Goal: Information Seeking & Learning: Learn about a topic

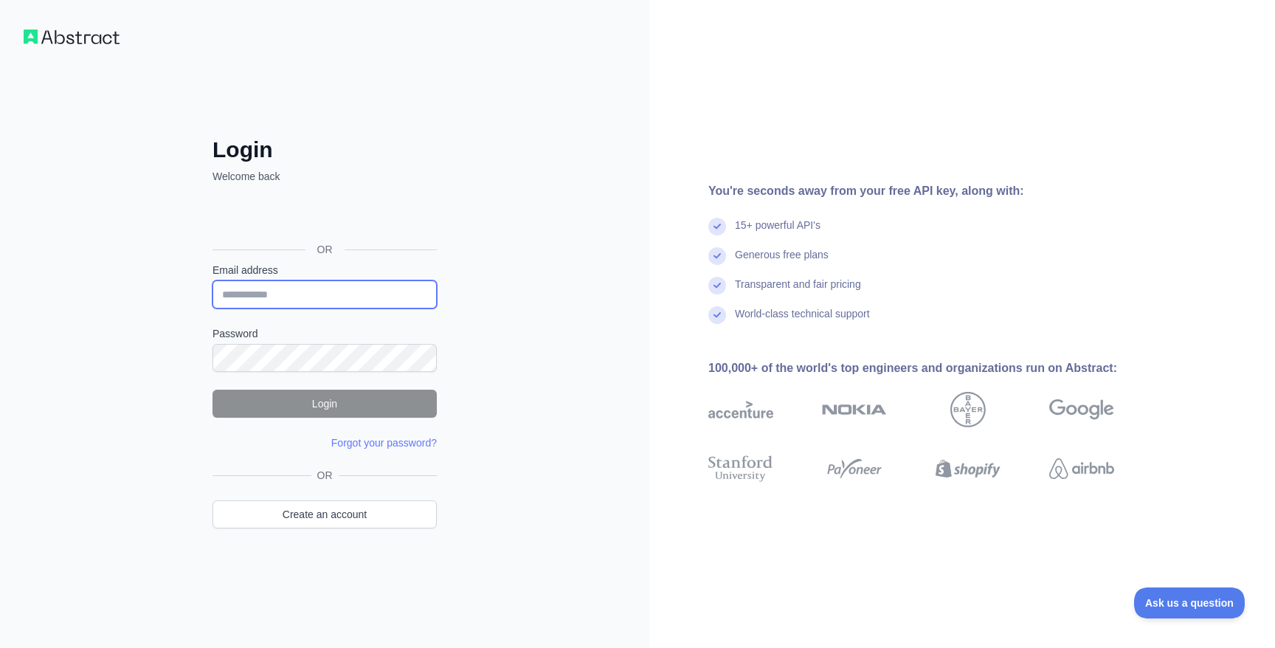
click at [247, 292] on input "Email address" at bounding box center [325, 294] width 224 height 28
type input "**********"
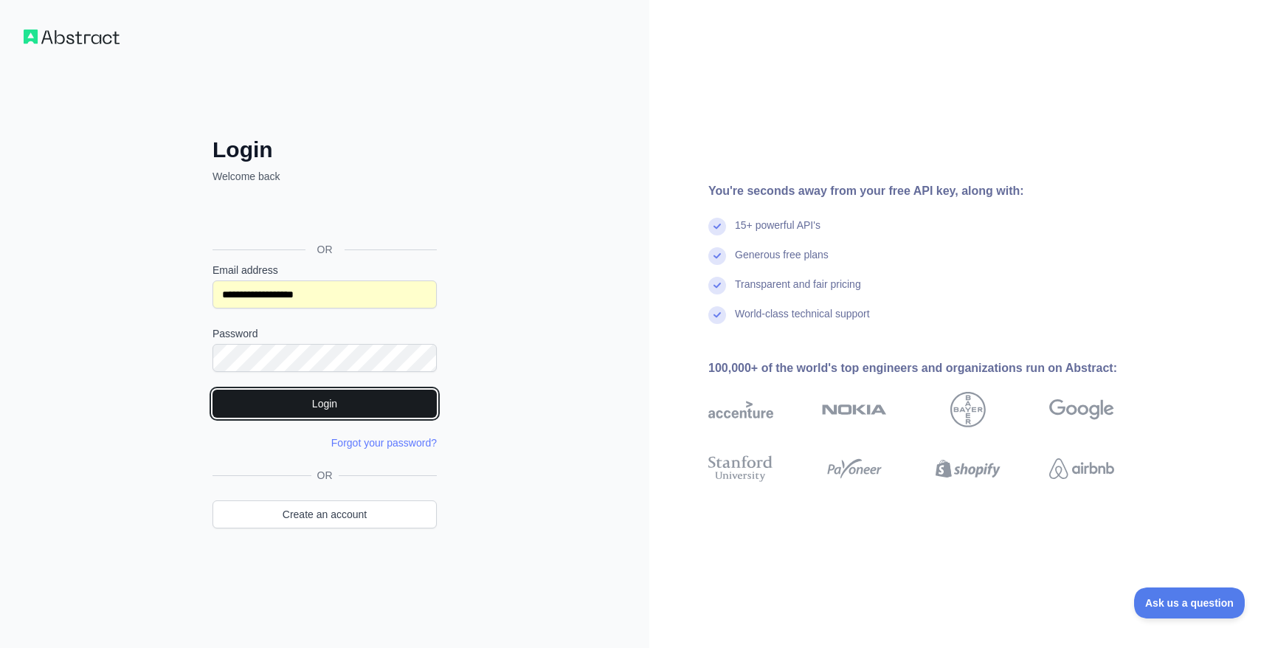
click at [352, 404] on button "Login" at bounding box center [325, 404] width 224 height 28
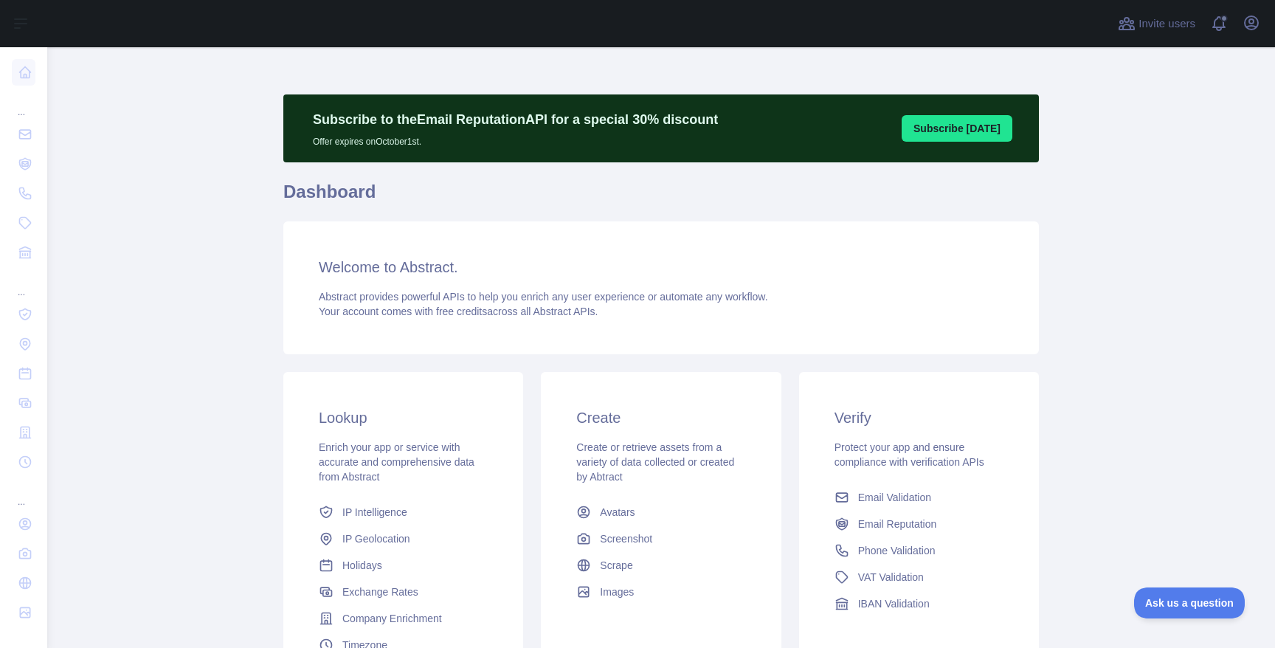
scroll to position [3, 0]
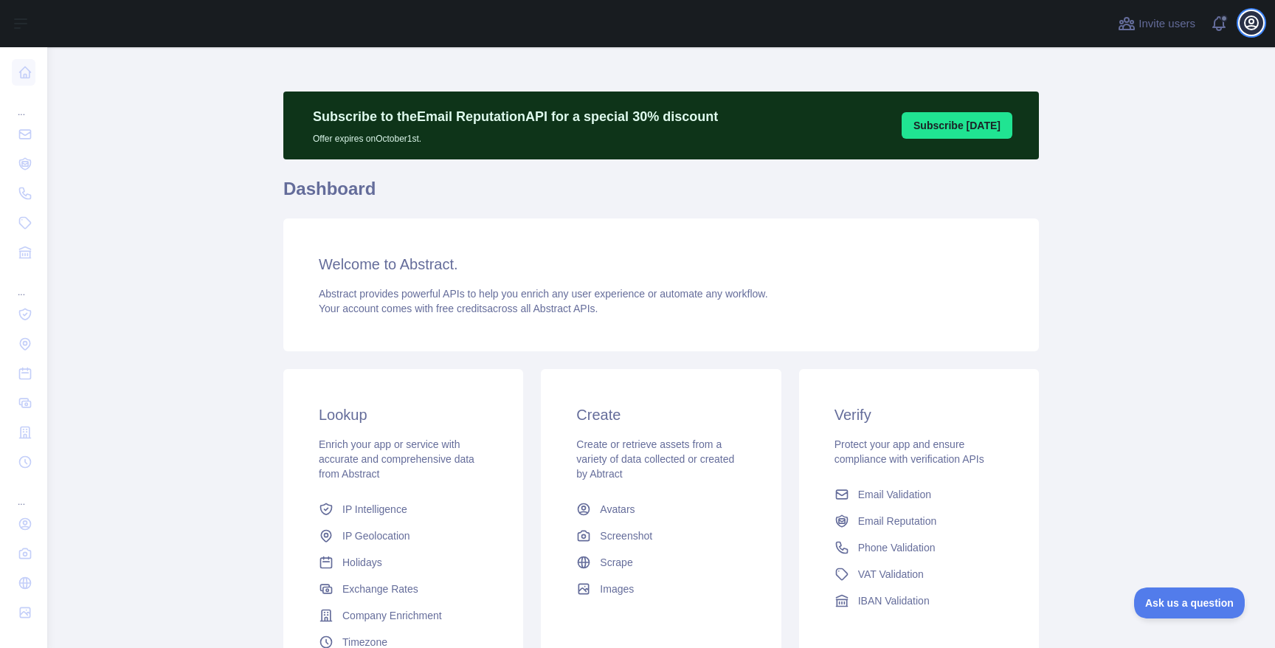
click at [1246, 23] on icon "button" at bounding box center [1252, 23] width 18 height 18
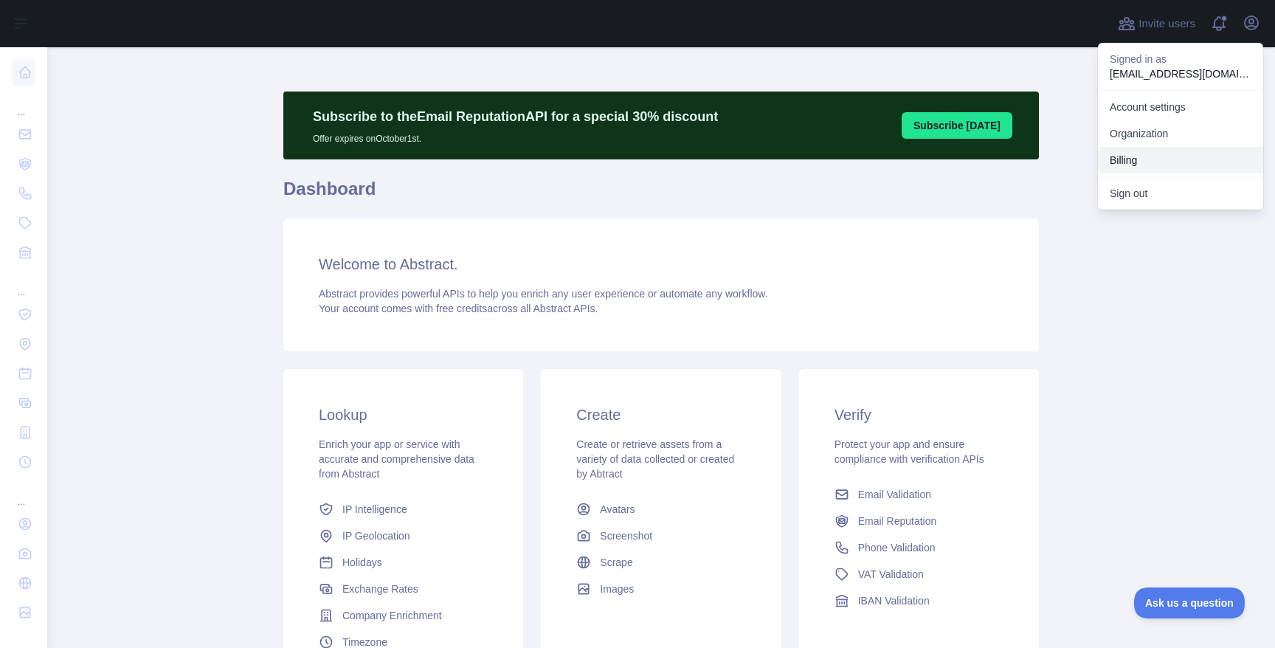
click at [1127, 160] on button "Billing" at bounding box center [1180, 160] width 165 height 27
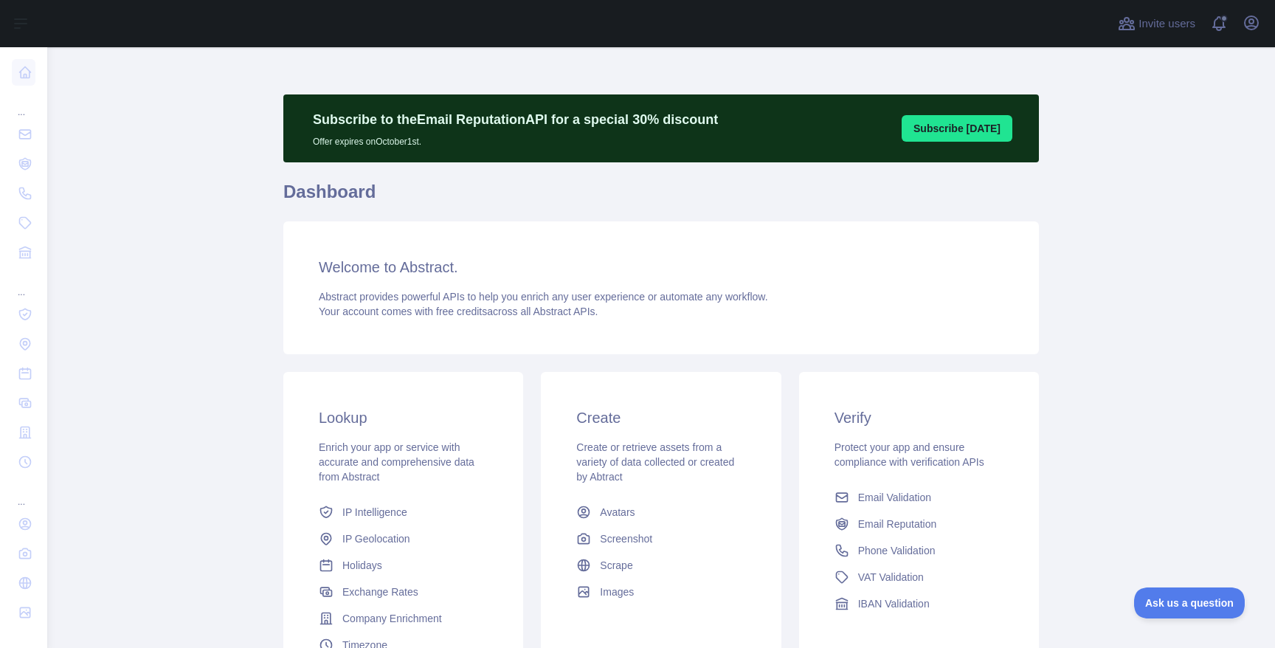
scroll to position [155, 0]
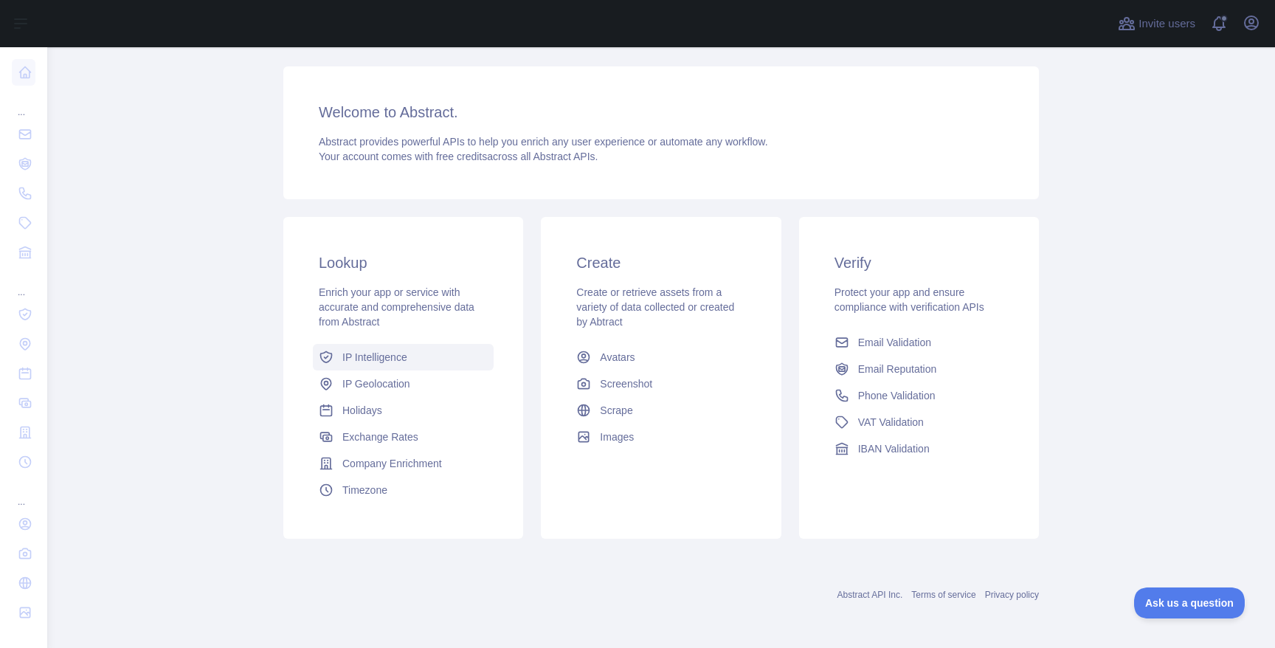
click at [384, 363] on span "IP Intelligence" at bounding box center [374, 357] width 65 height 15
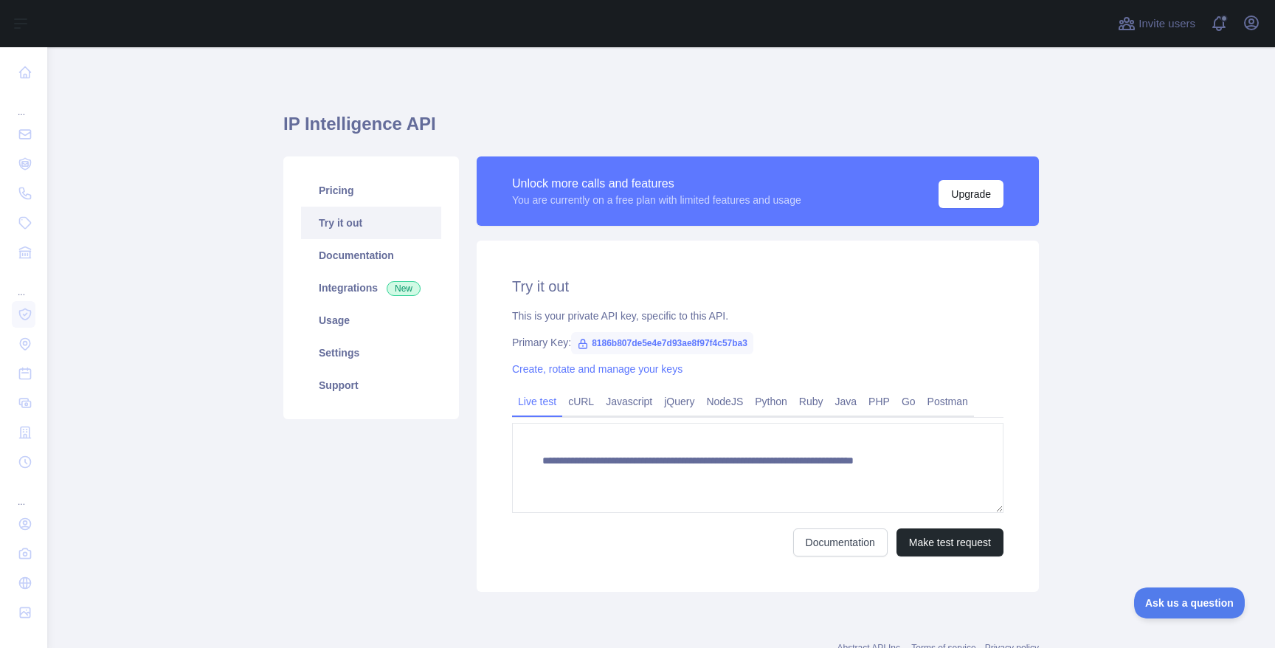
type textarea "**********"
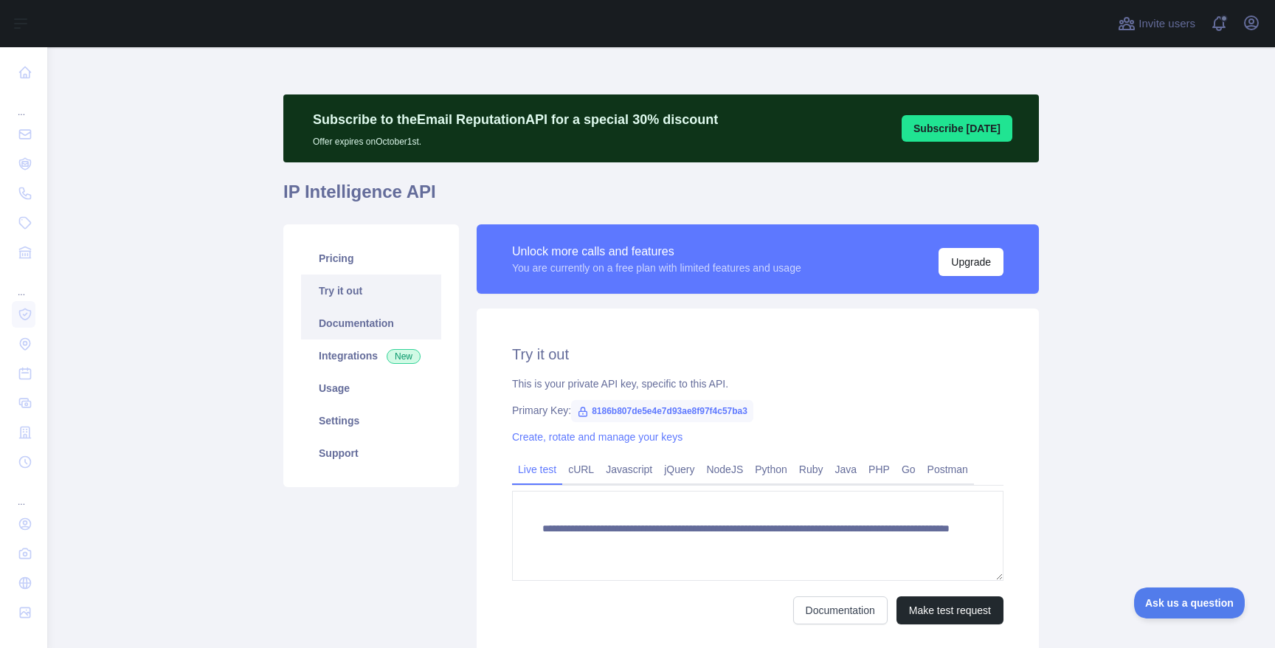
click at [367, 327] on link "Documentation" at bounding box center [371, 323] width 140 height 32
click at [356, 348] on link "Integrations New" at bounding box center [371, 355] width 140 height 32
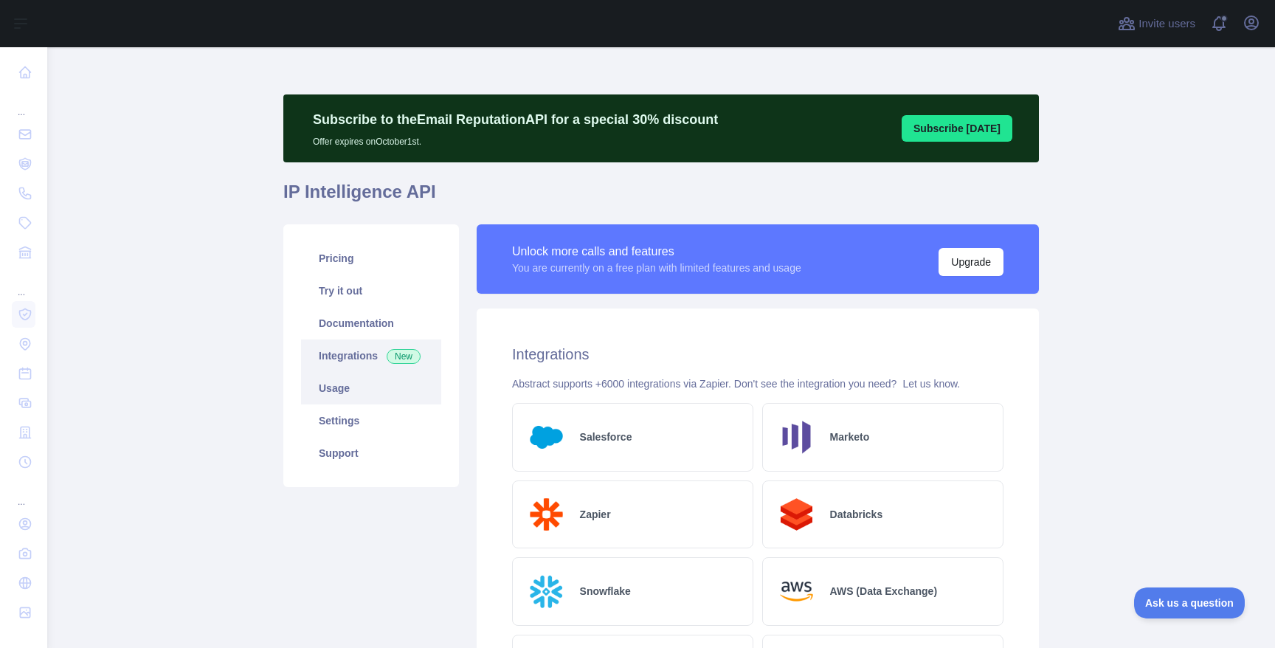
click at [338, 396] on link "Usage" at bounding box center [371, 388] width 140 height 32
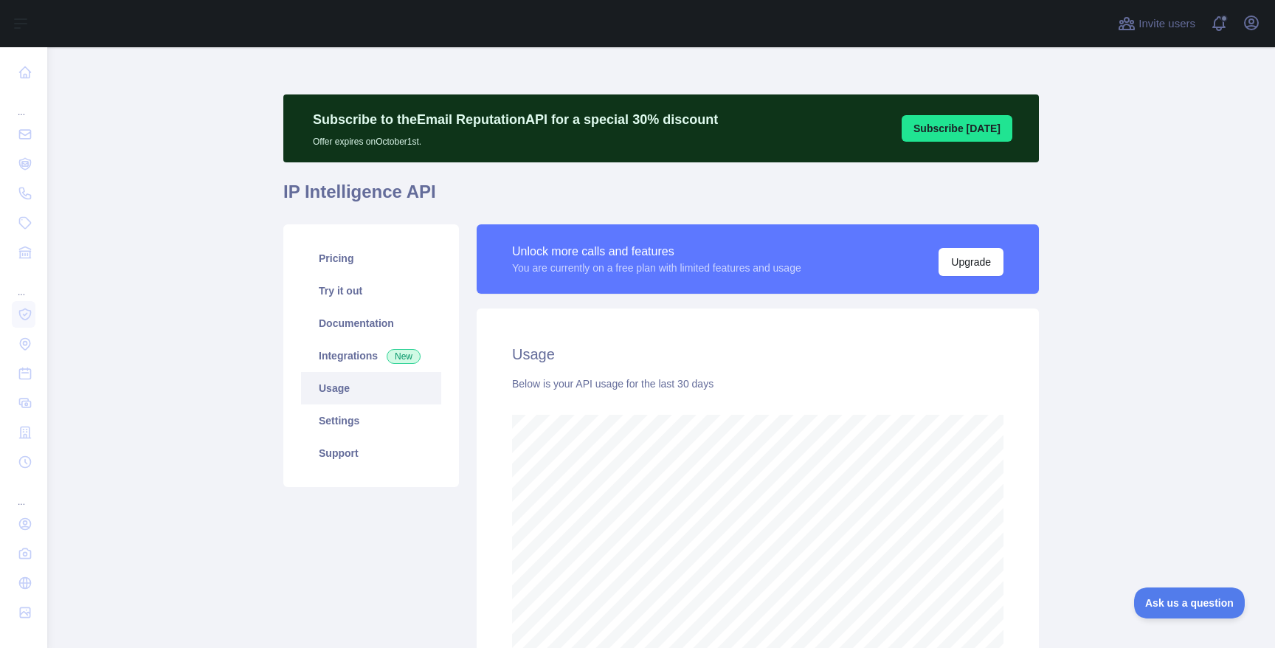
scroll to position [157, 0]
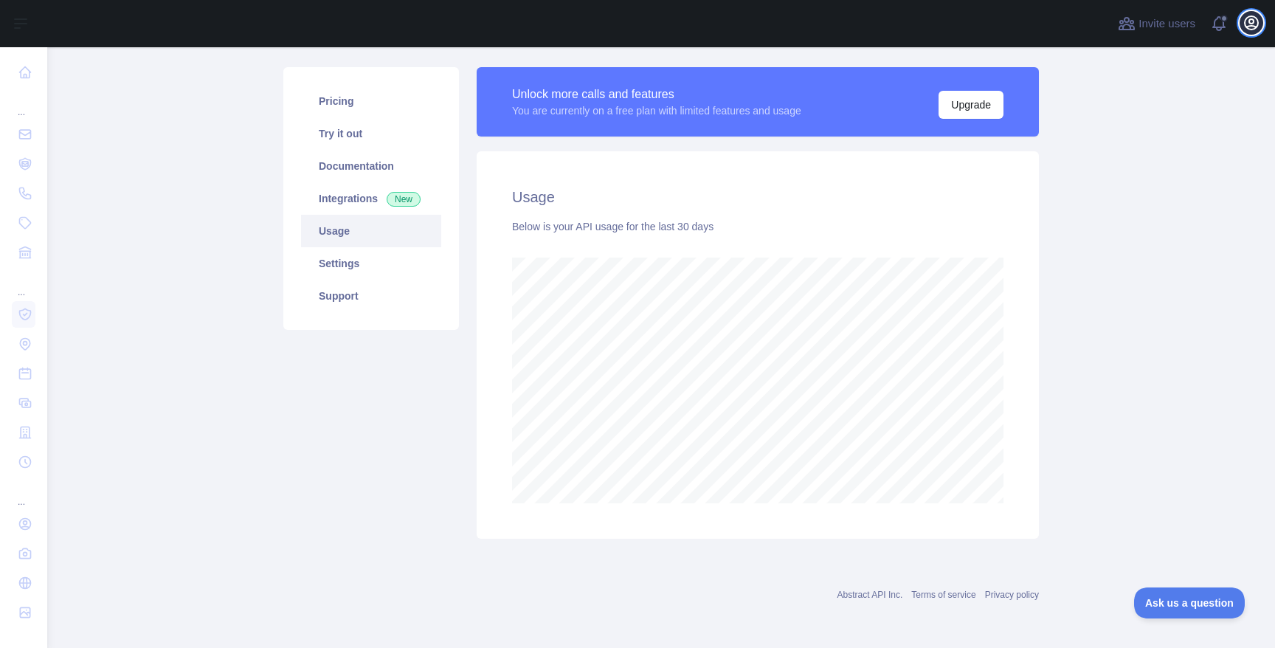
click at [1245, 29] on icon "button" at bounding box center [1252, 23] width 18 height 18
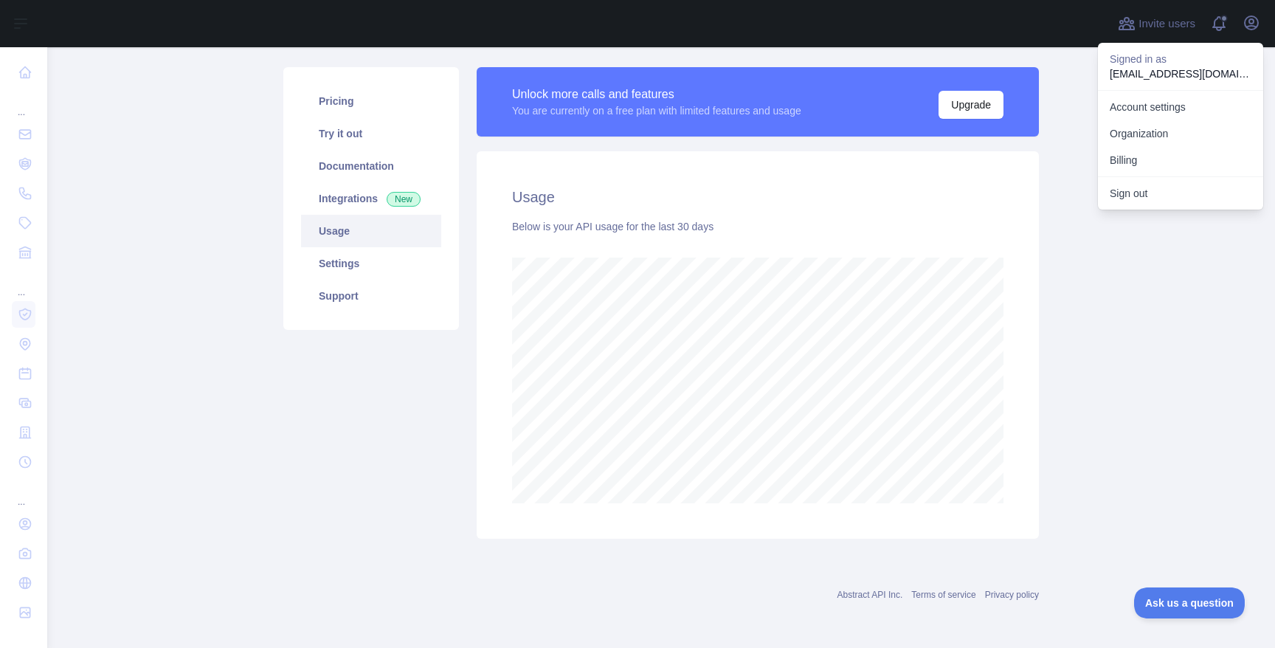
click at [590, 545] on div "Pricing Try it out Documentation Integrations New Usage Settings Support Unlock…" at bounding box center [660, 302] width 773 height 489
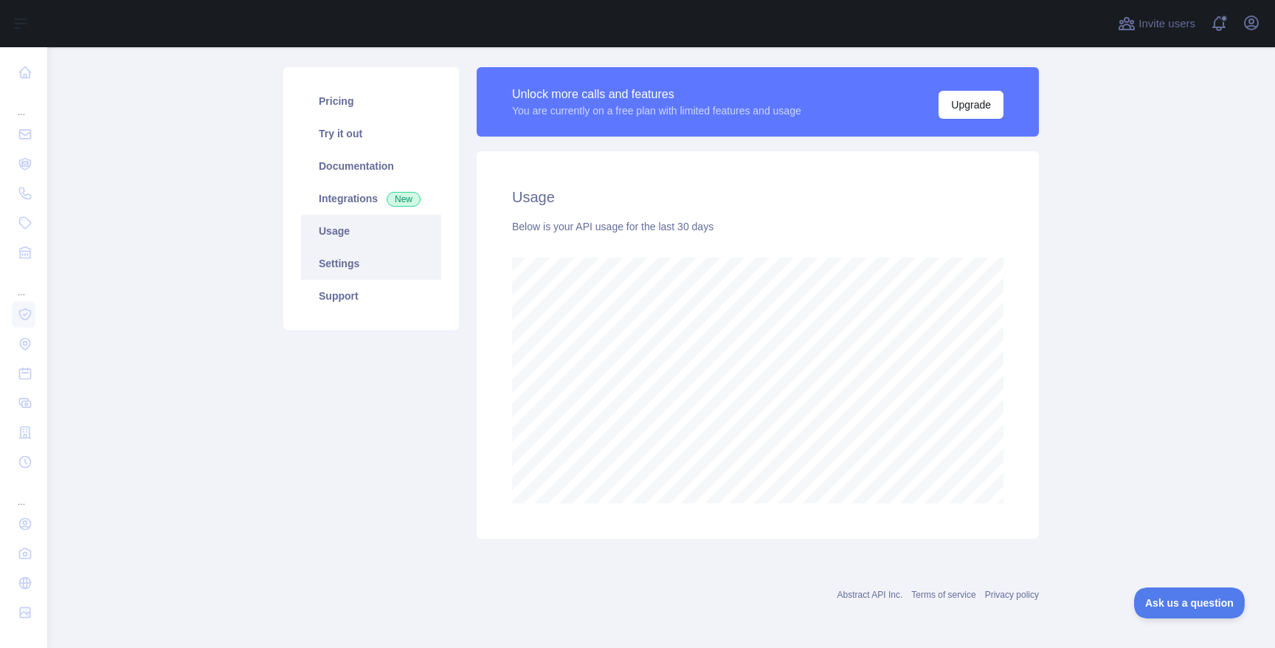
click at [350, 264] on link "Settings" at bounding box center [371, 263] width 140 height 32
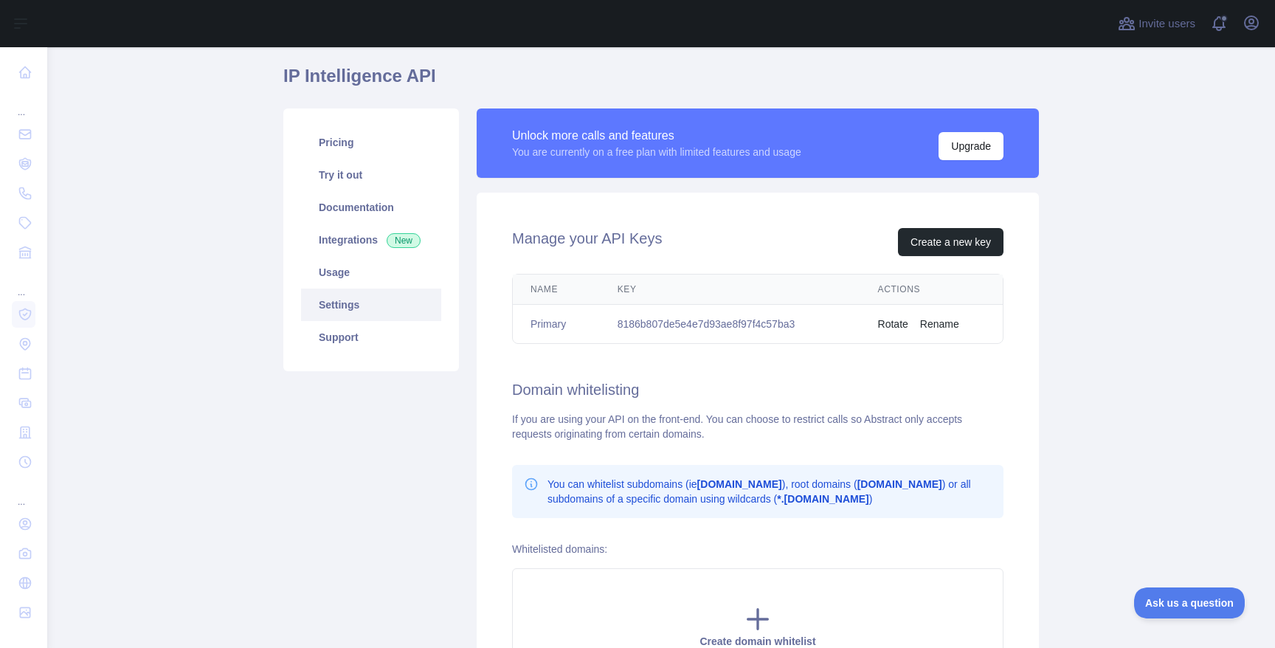
scroll to position [111, 0]
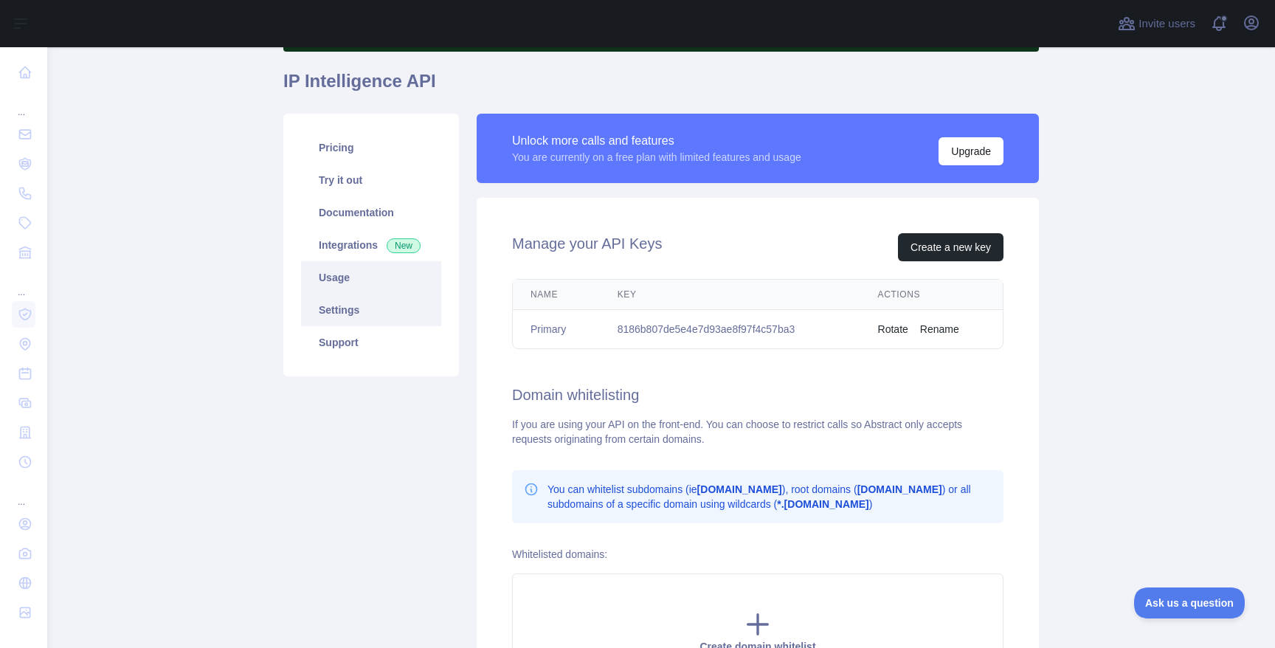
click at [339, 279] on link "Usage" at bounding box center [371, 277] width 140 height 32
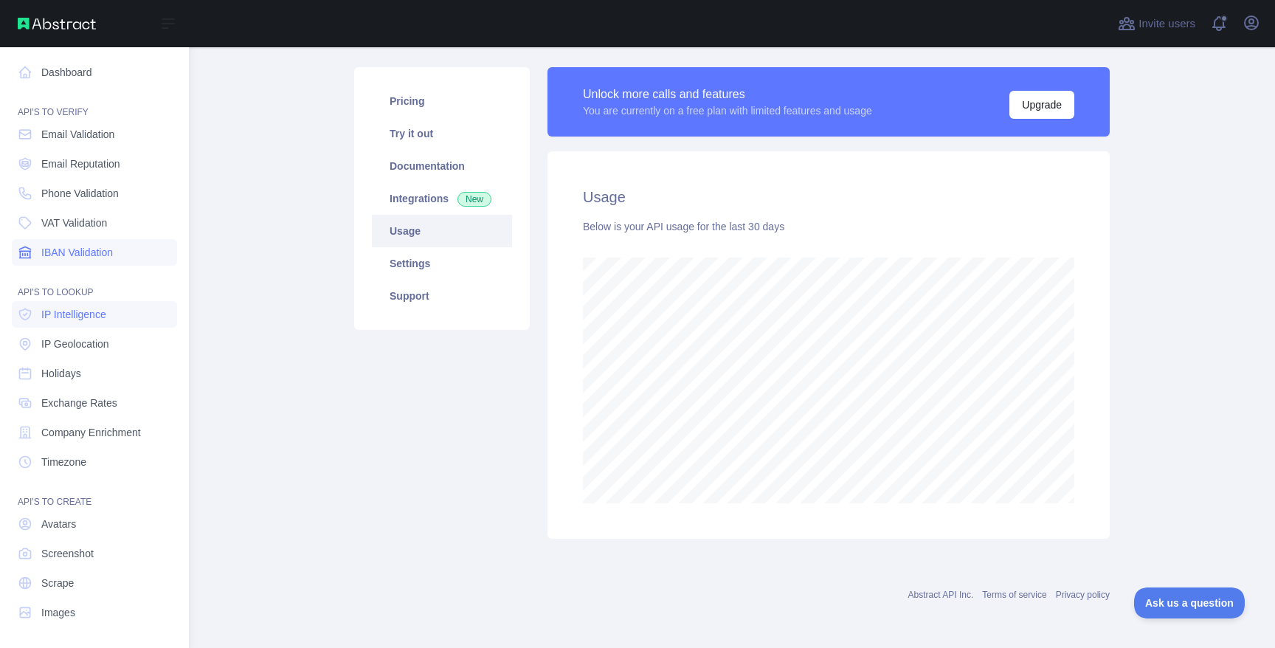
scroll to position [737285, 736800]
click at [63, 344] on span "IP Geolocation" at bounding box center [75, 343] width 68 height 15
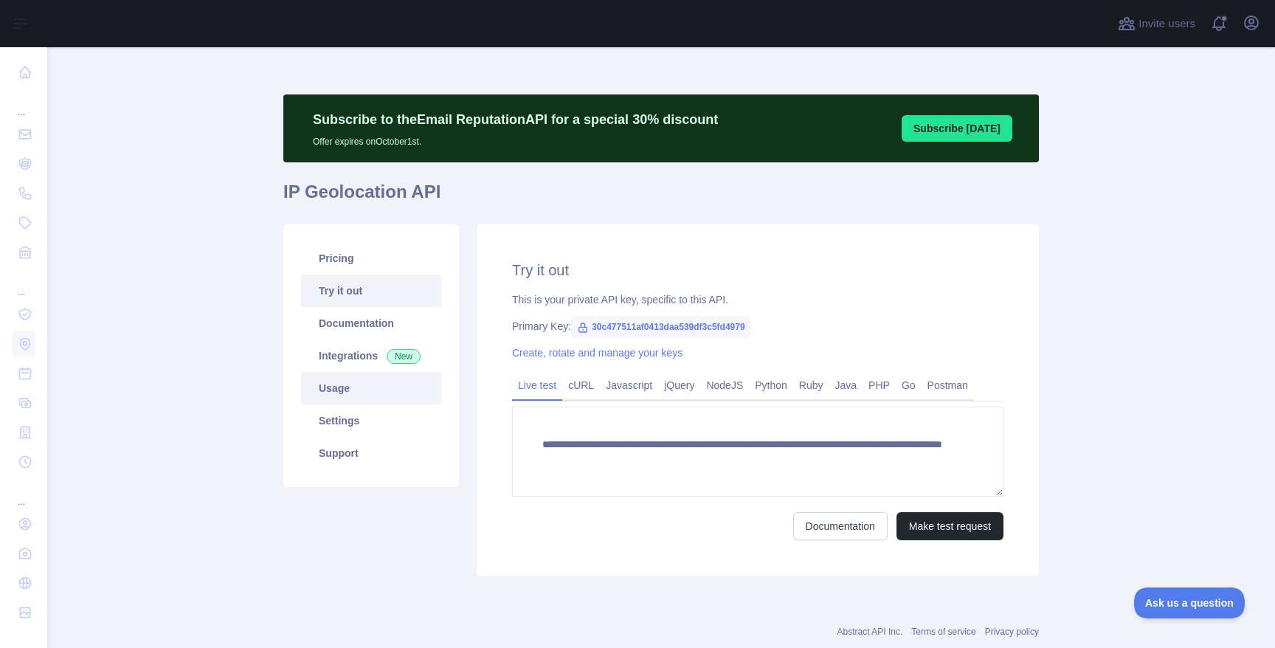
click at [336, 392] on link "Usage" at bounding box center [371, 388] width 140 height 32
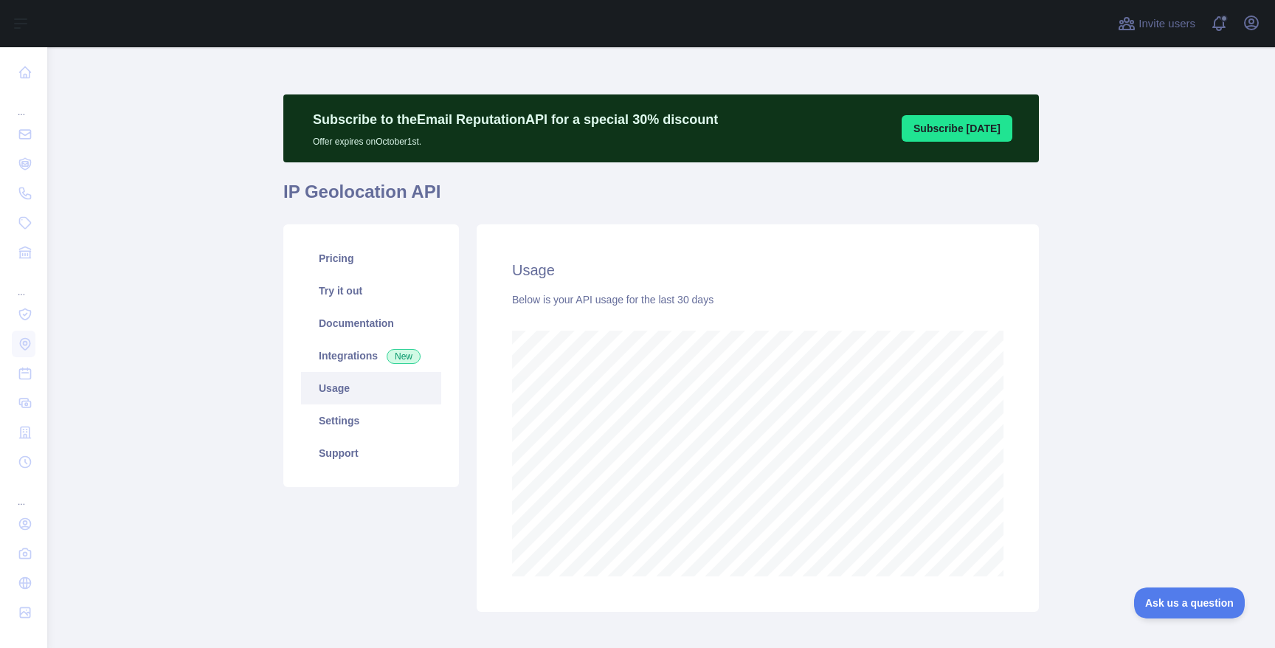
scroll to position [601, 1228]
click at [359, 415] on link "Settings" at bounding box center [371, 420] width 140 height 32
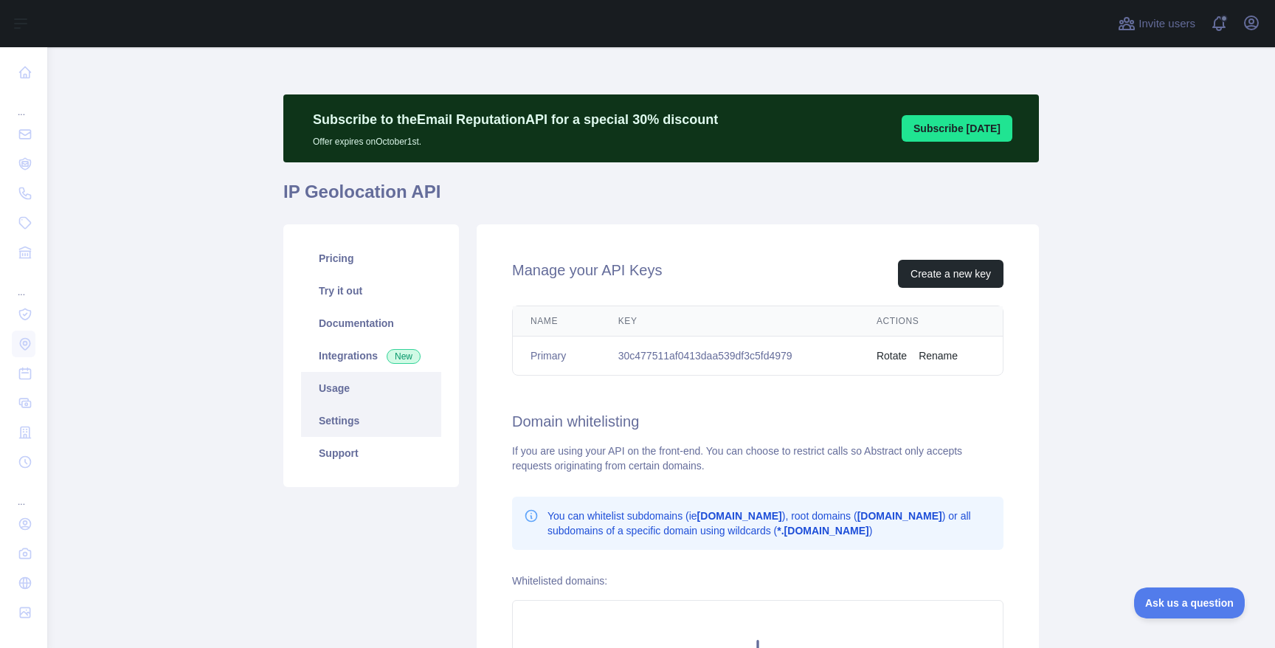
click at [348, 388] on link "Usage" at bounding box center [371, 388] width 140 height 32
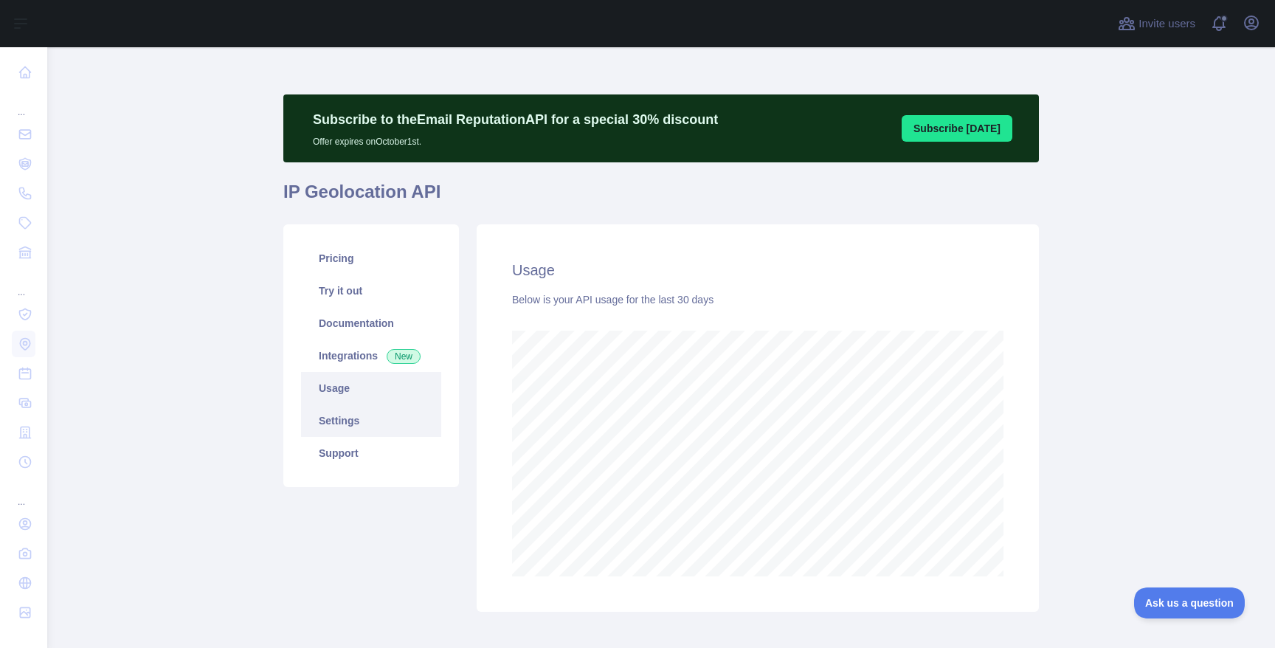
scroll to position [601, 1228]
click at [340, 455] on link "Support" at bounding box center [371, 453] width 140 height 32
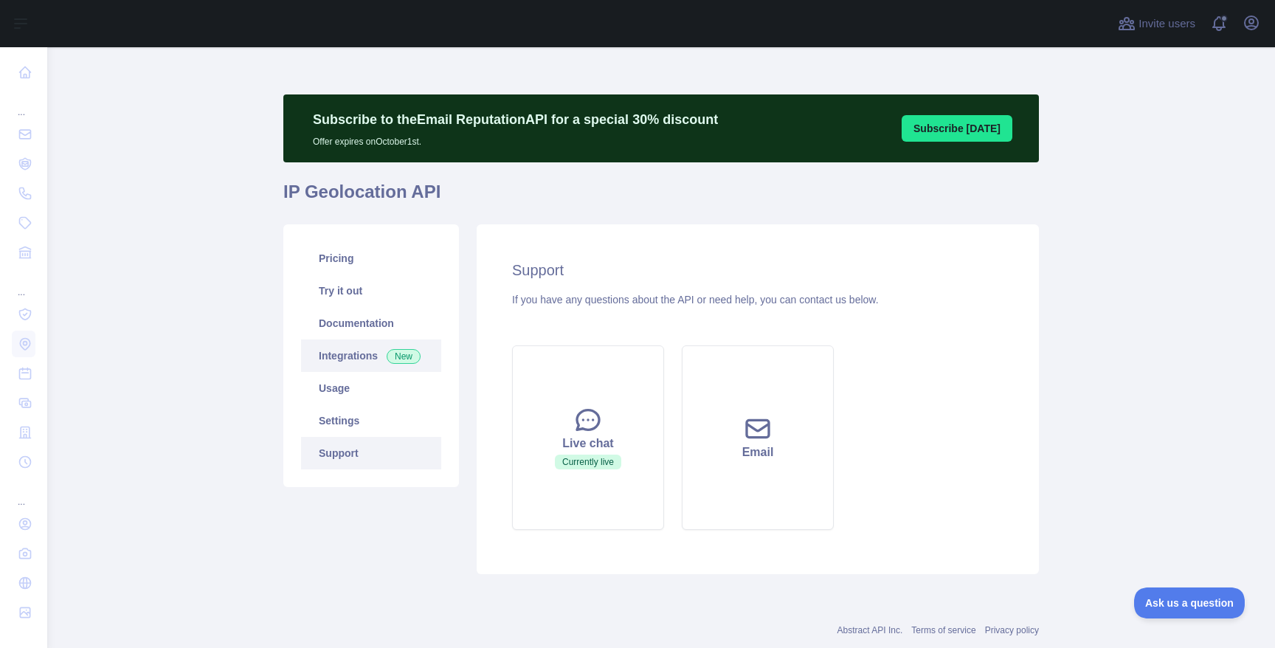
click at [345, 342] on link "Integrations New" at bounding box center [371, 355] width 140 height 32
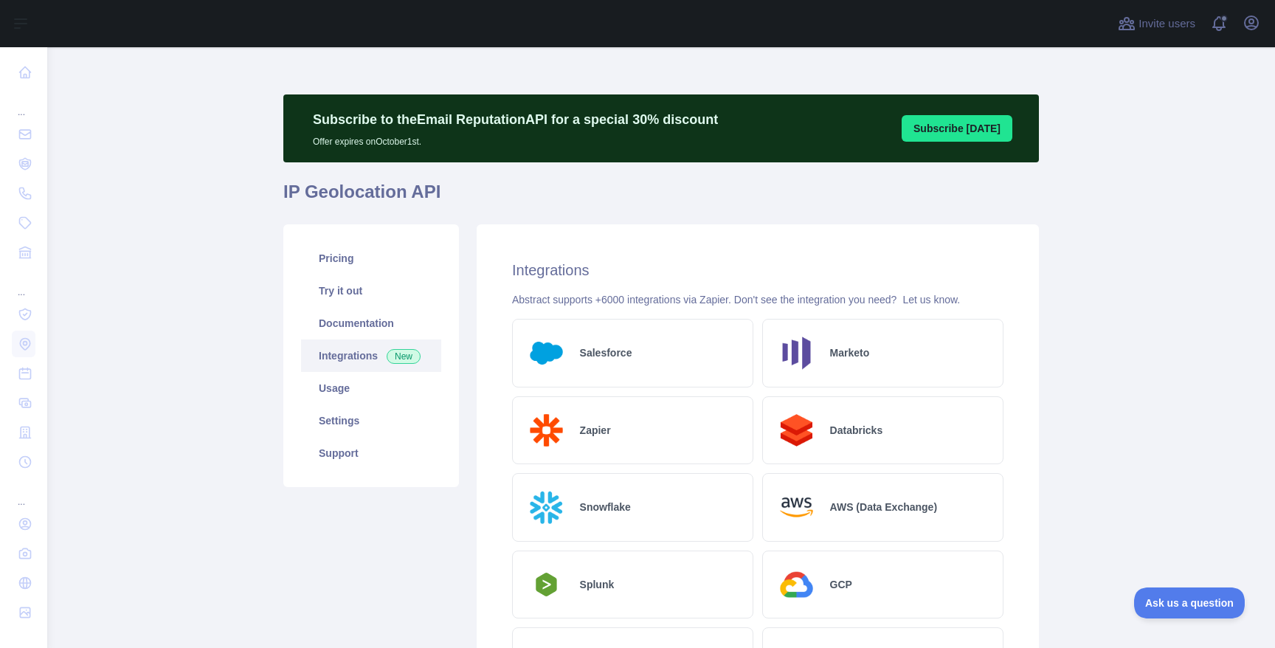
scroll to position [1, 0]
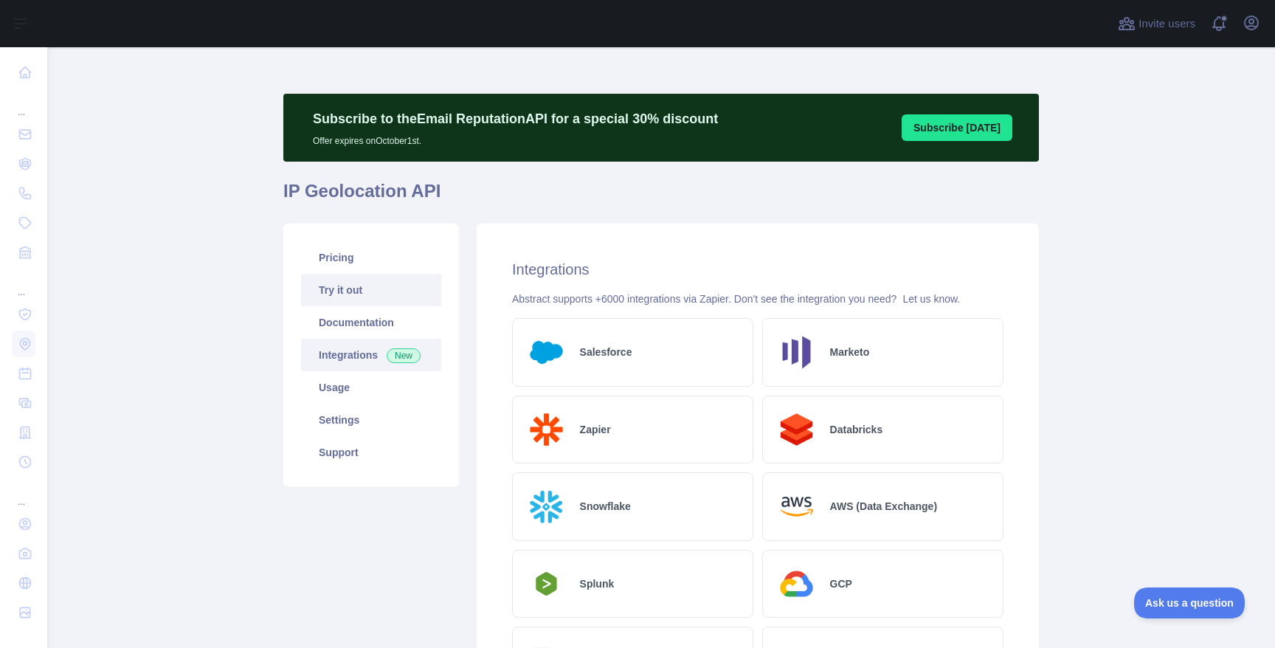
click at [346, 302] on link "Try it out" at bounding box center [371, 290] width 140 height 32
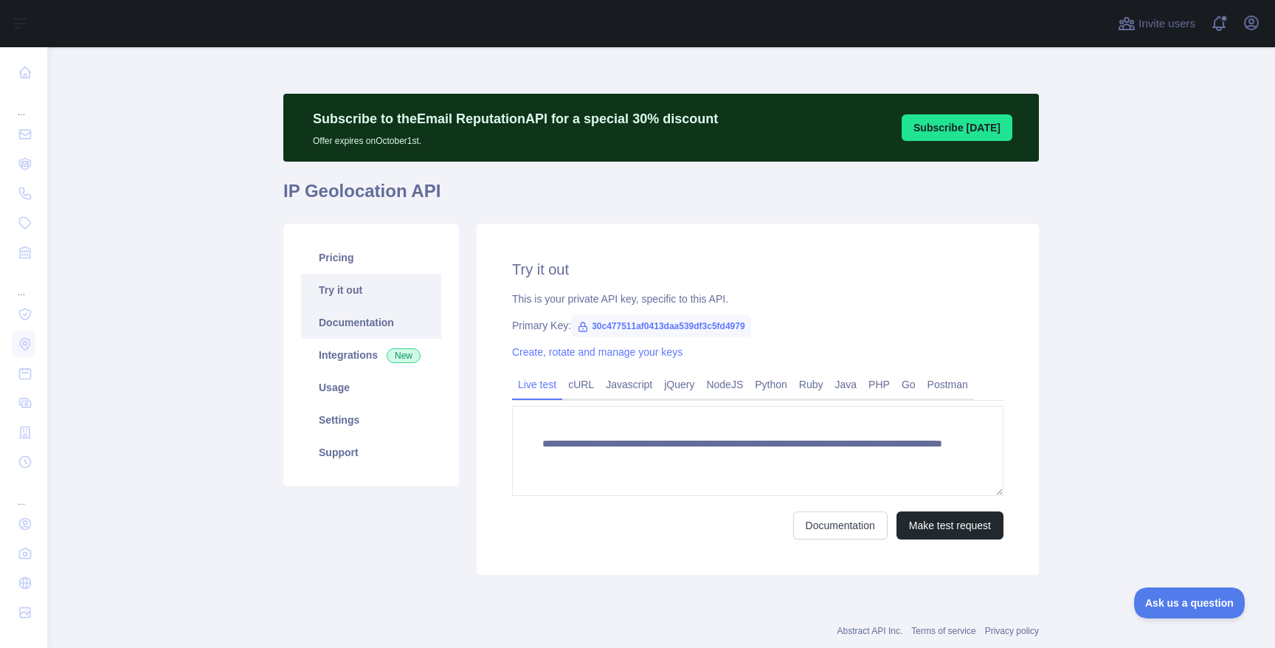
click at [345, 323] on link "Documentation" at bounding box center [371, 322] width 140 height 32
click at [340, 387] on link "Usage" at bounding box center [371, 387] width 140 height 32
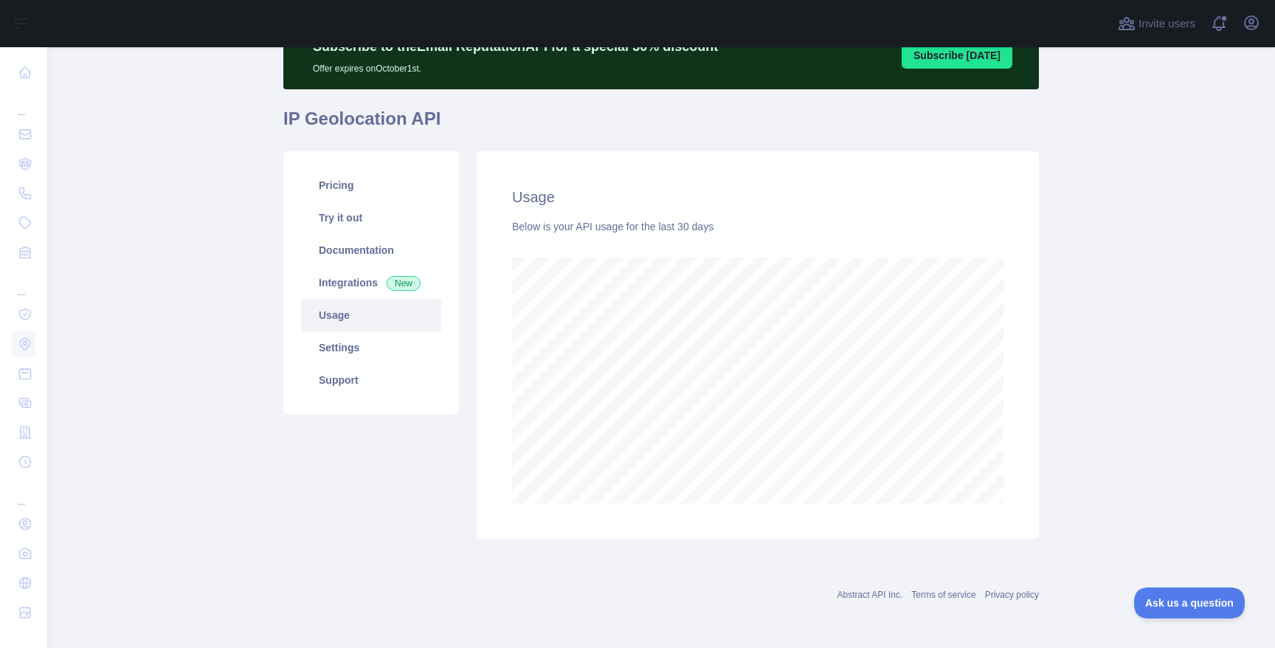
scroll to position [737285, 736658]
